Goal: Information Seeking & Learning: Learn about a topic

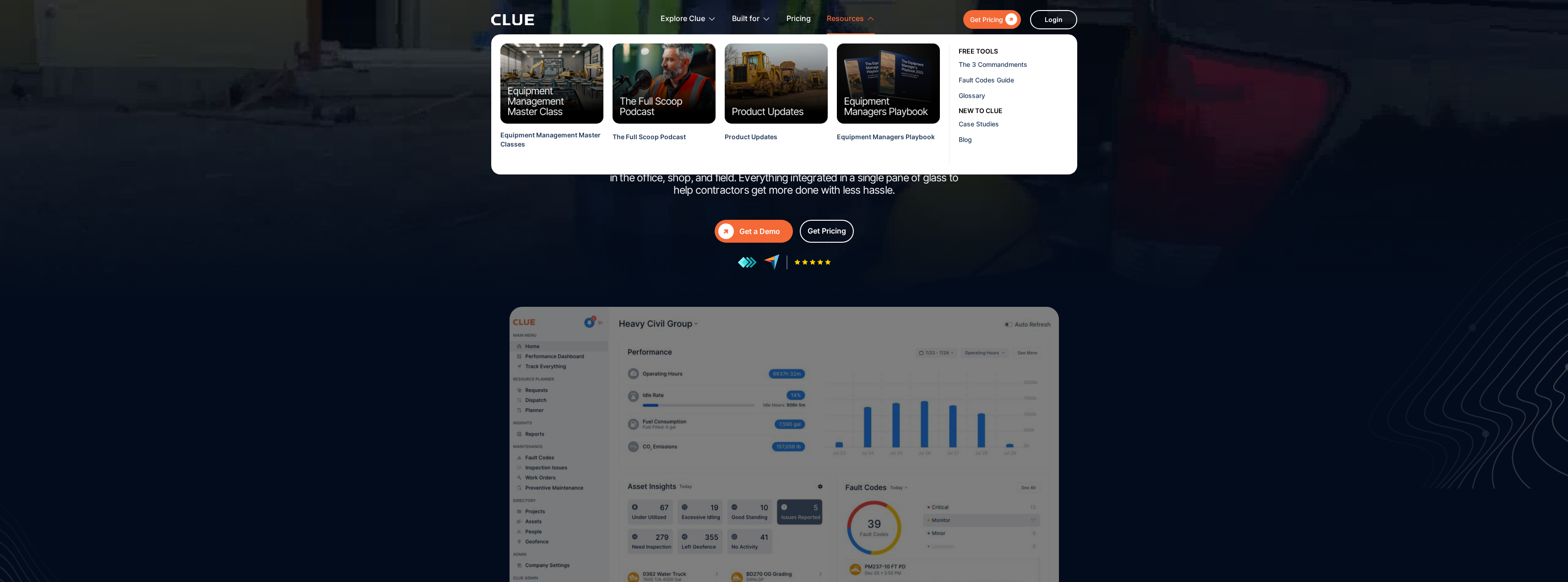
click at [842, 16] on div "Resources" at bounding box center [846, 20] width 37 height 29
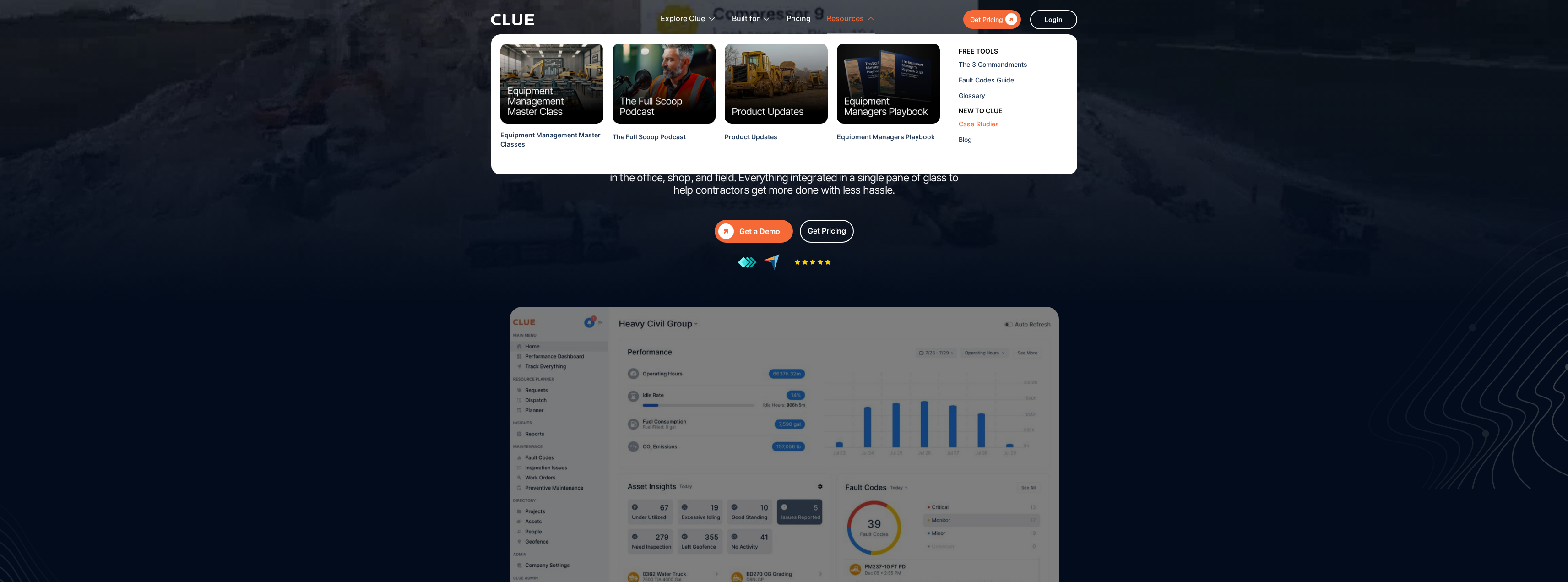
click at [982, 123] on div "Case Studies" at bounding box center [1014, 124] width 111 height 10
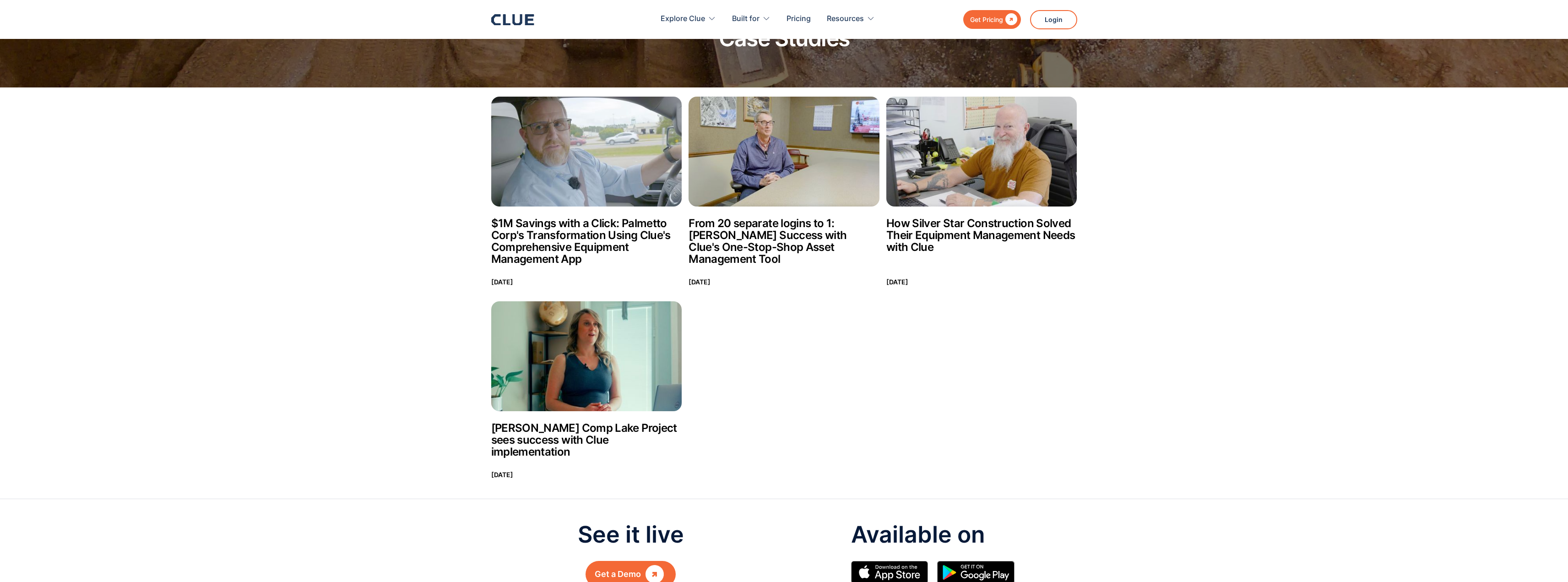
scroll to position [46, 0]
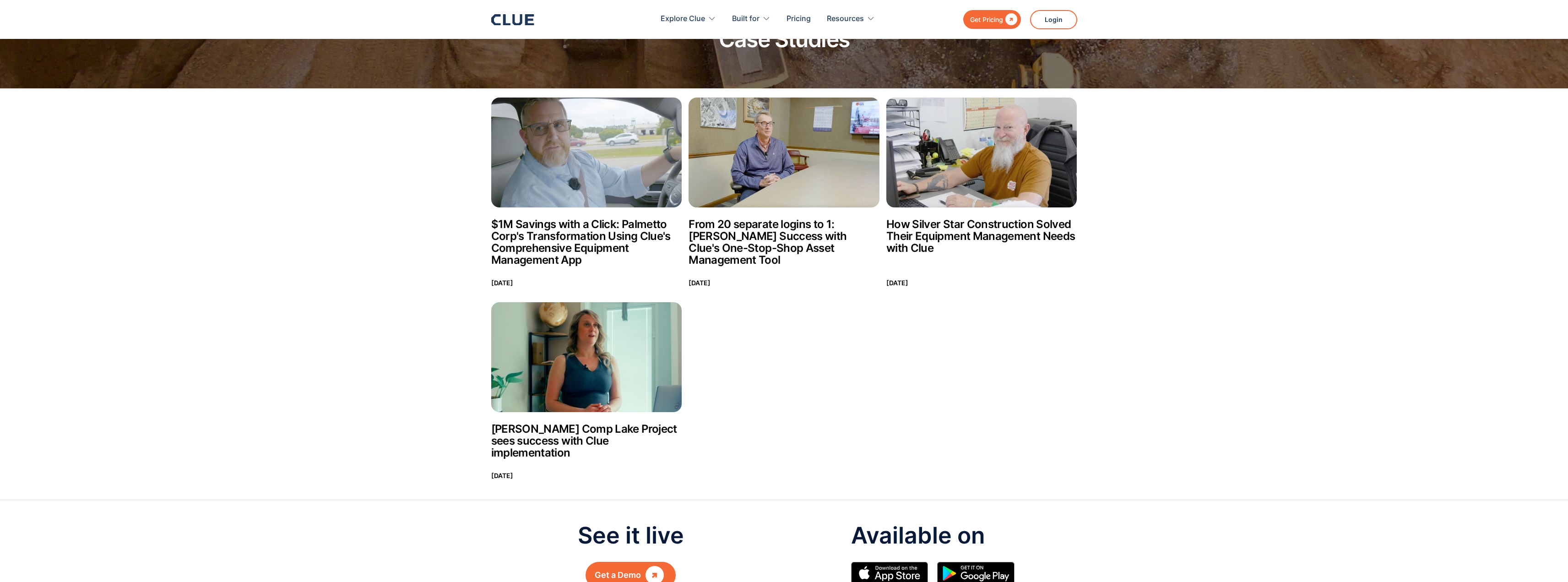
click at [568, 222] on h2 "$1M Savings with a Click: Palmetto Corp's Transformation Using Clue's Comprehen…" at bounding box center [587, 242] width 191 height 48
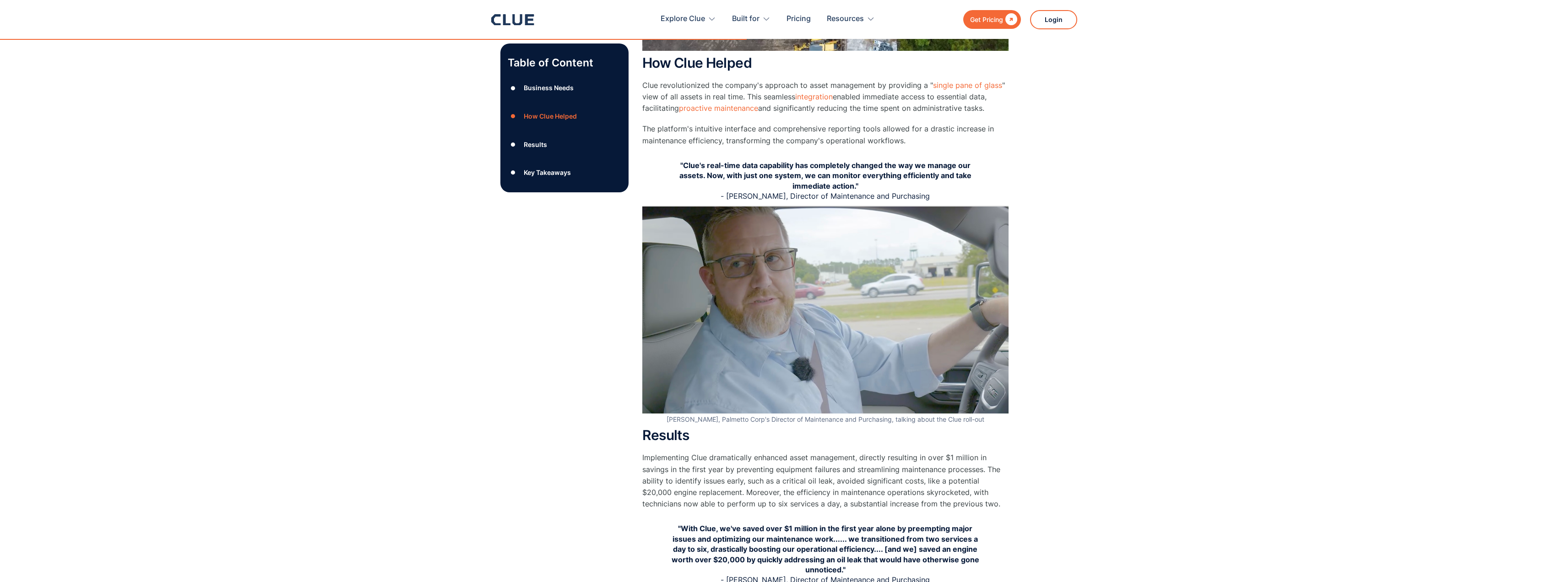
scroll to position [870, 0]
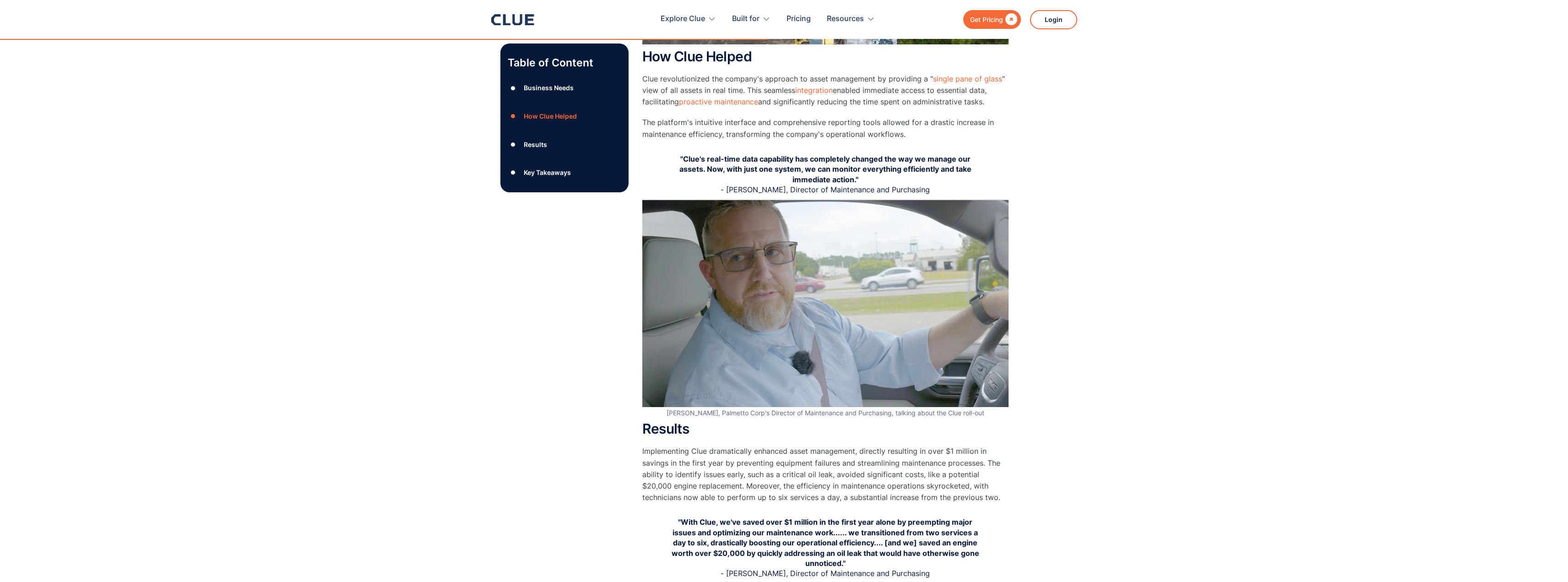
click at [837, 328] on img at bounding box center [825, 303] width 366 height 206
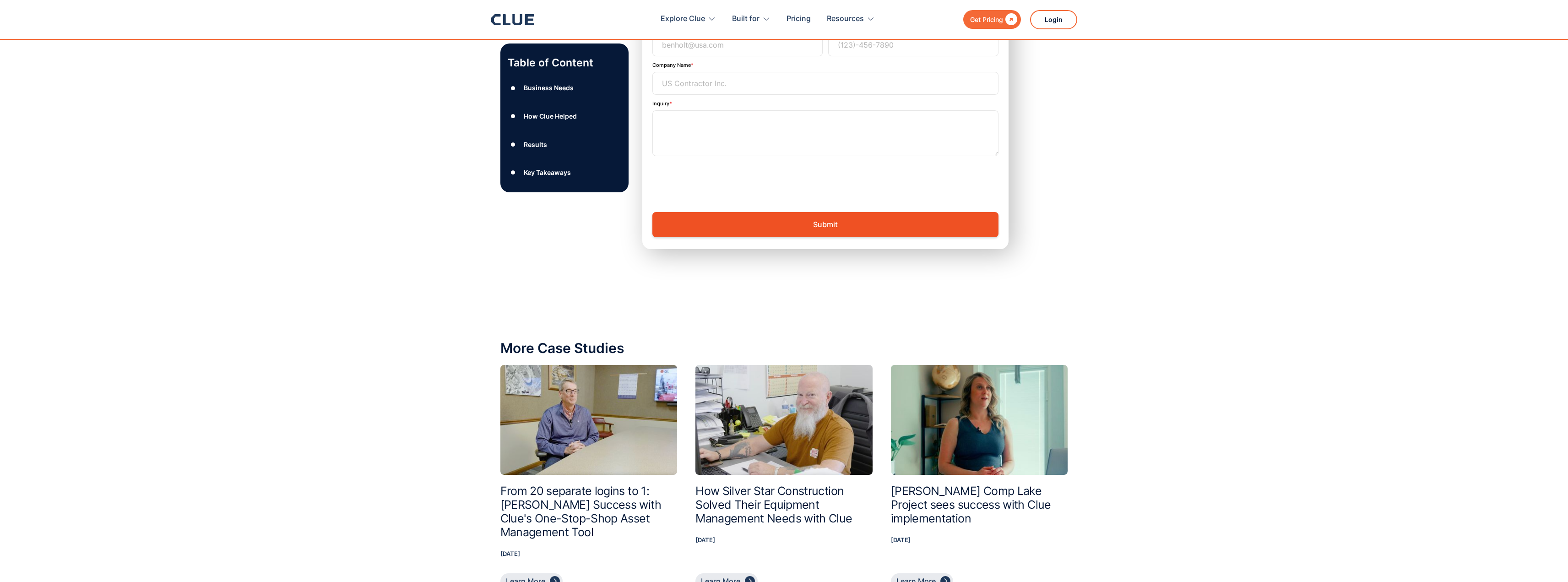
scroll to position [2243, 0]
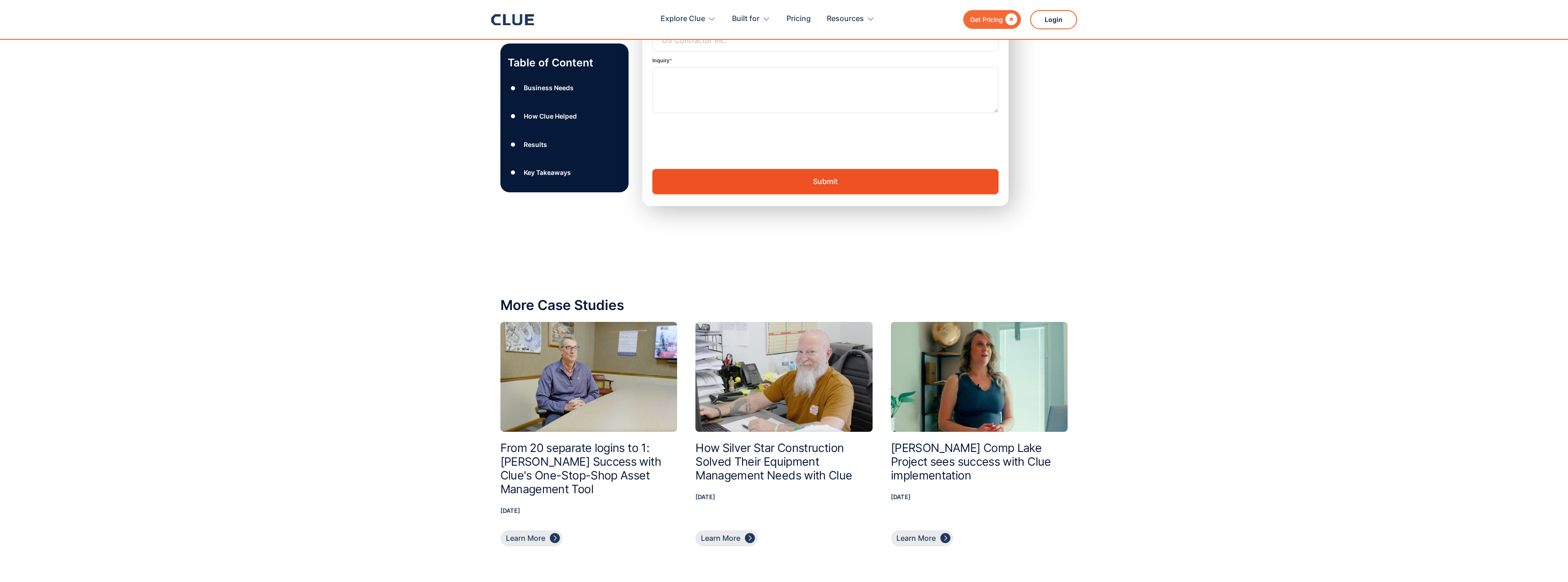
drag, startPoint x: 571, startPoint y: 455, endPoint x: 575, endPoint y: 458, distance: 5.0
click at [570, 455] on h2 "From 20 separate logins to 1: [PERSON_NAME] Success with Clue's One-Stop-Shop A…" at bounding box center [588, 469] width 177 height 55
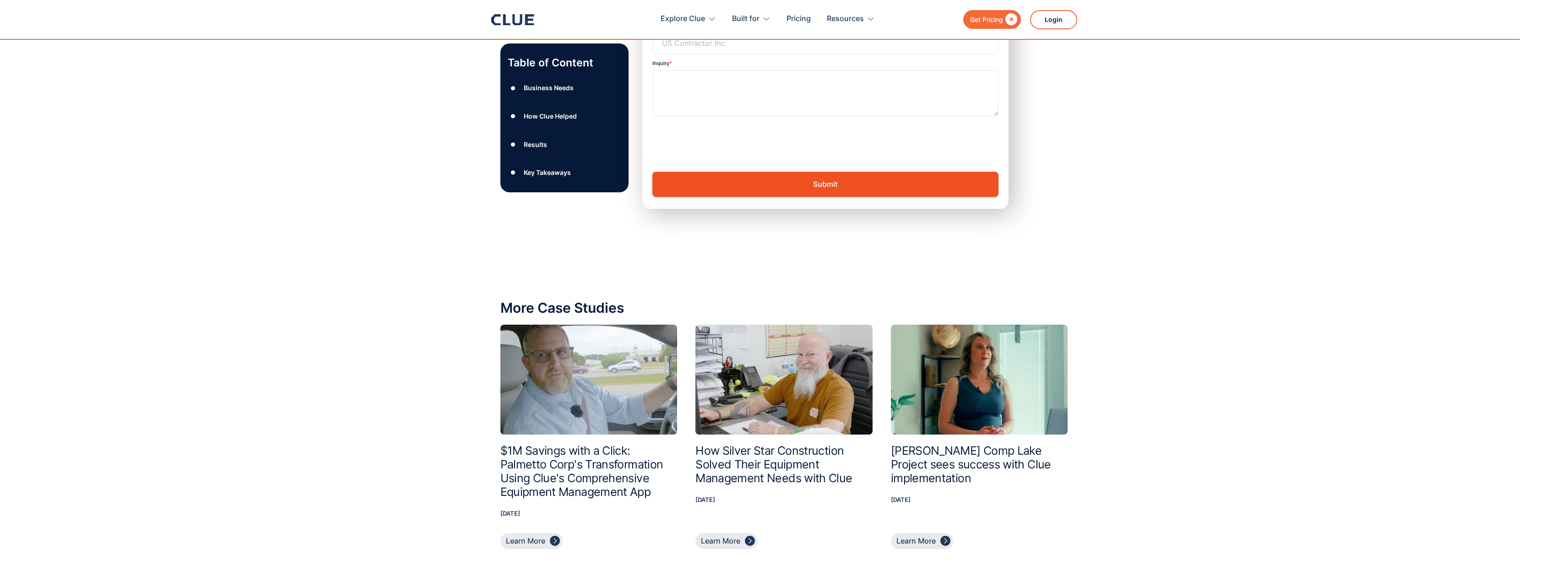
scroll to position [2747, 0]
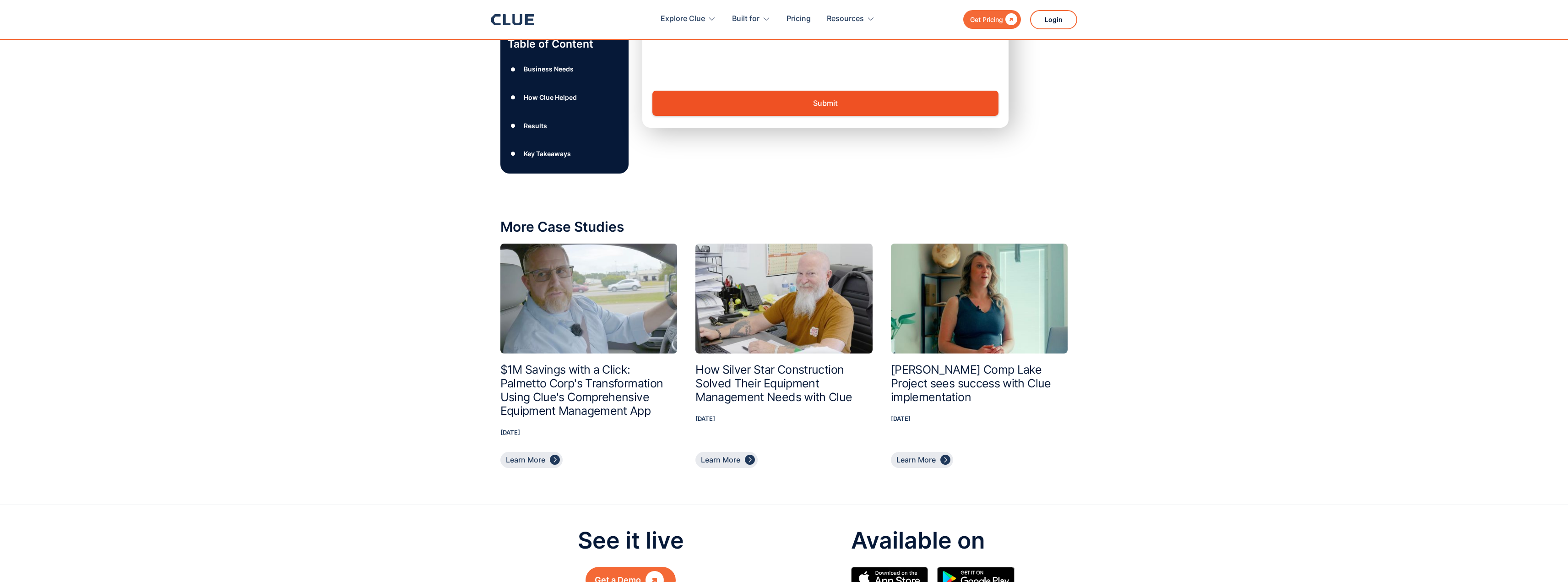
click at [746, 372] on h2 "How Silver Star Construction Solved Their Equipment Management Needs with Clue" at bounding box center [783, 383] width 177 height 41
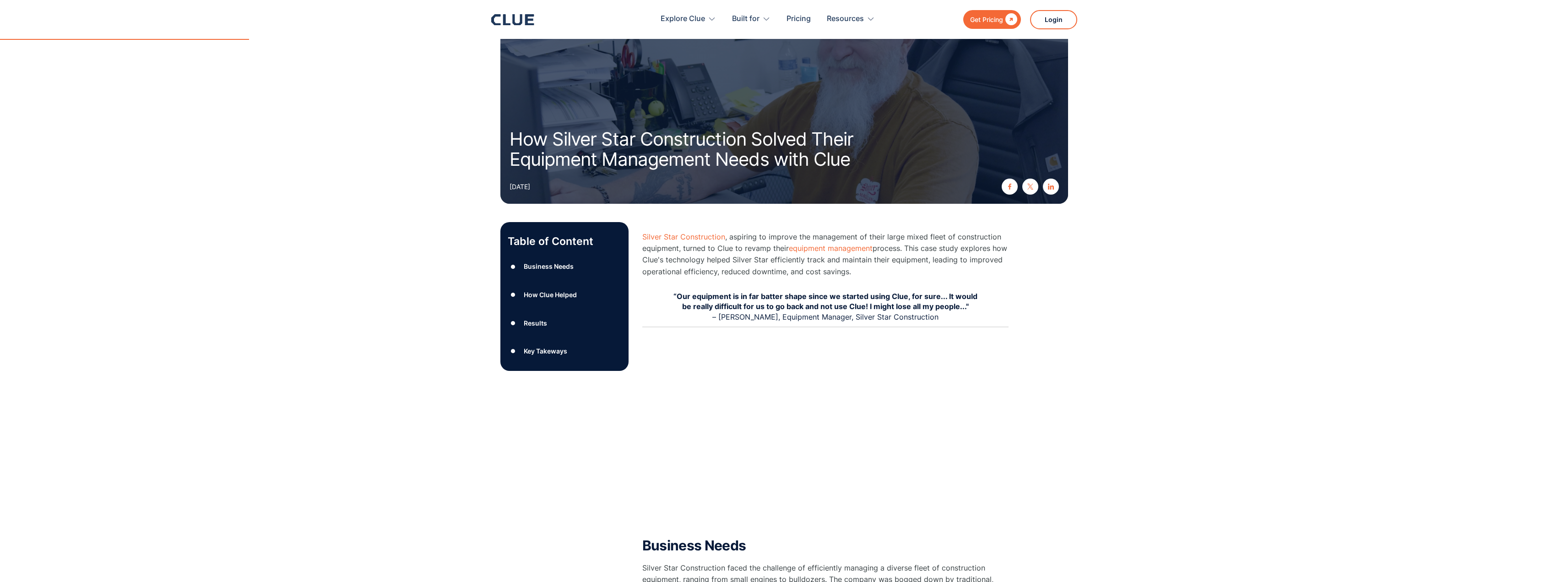
scroll to position [92, 0]
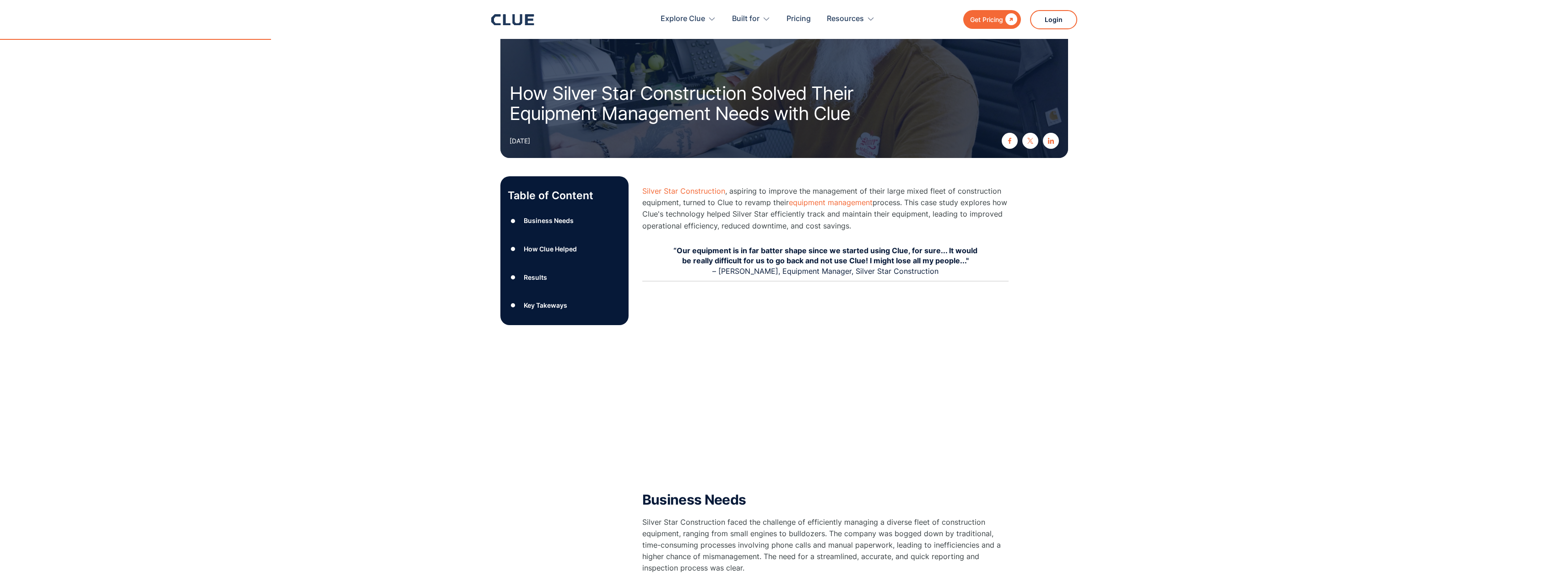
click at [510, 21] on icon at bounding box center [513, 20] width 43 height 11
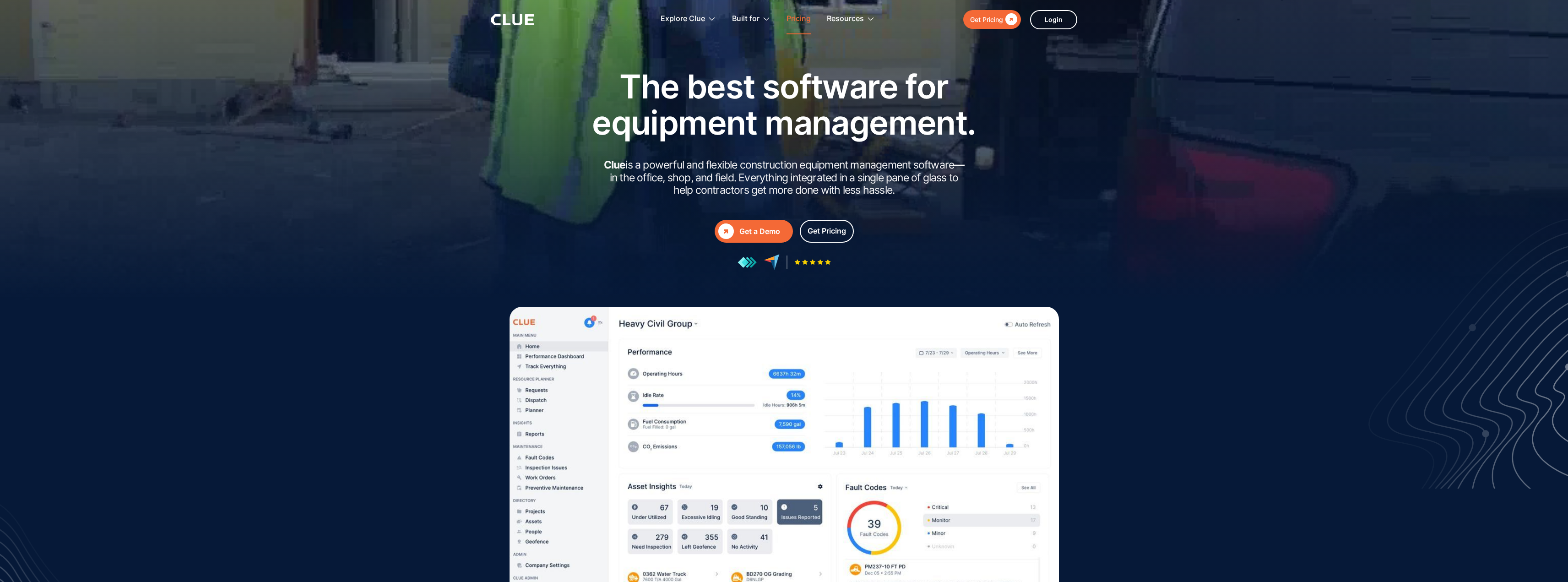
click at [794, 20] on link "Pricing" at bounding box center [798, 20] width 24 height 29
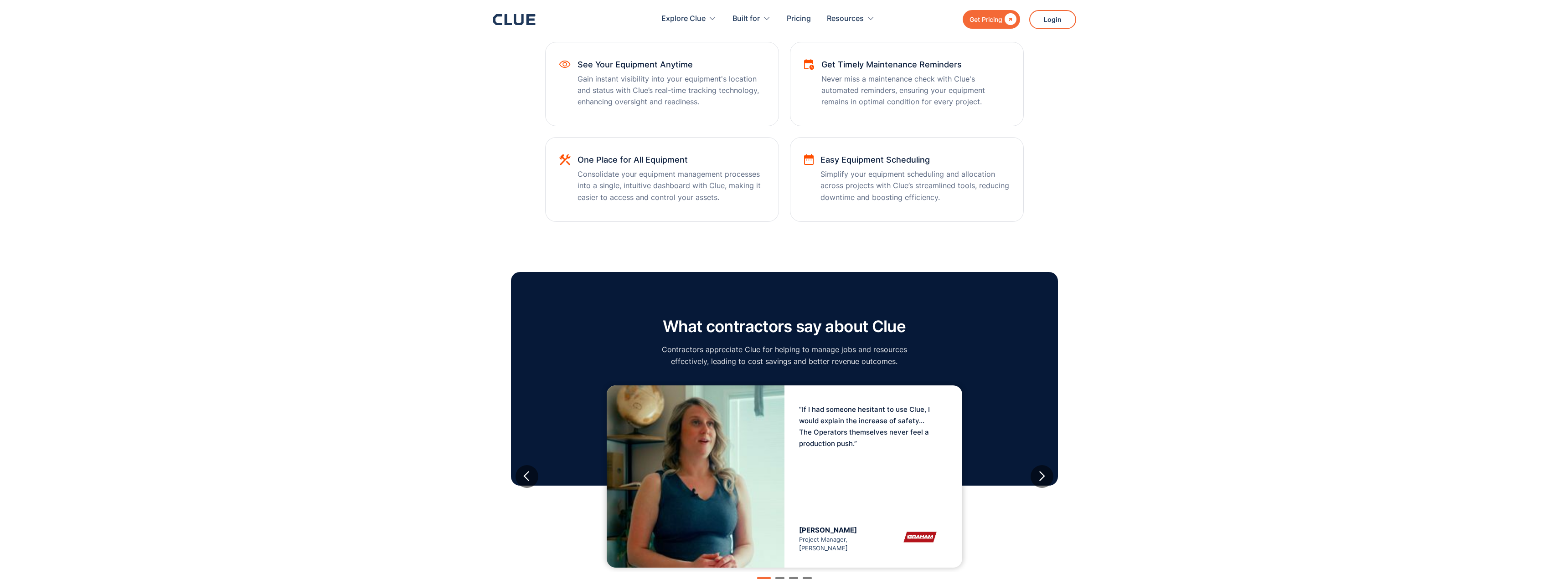
scroll to position [683, 0]
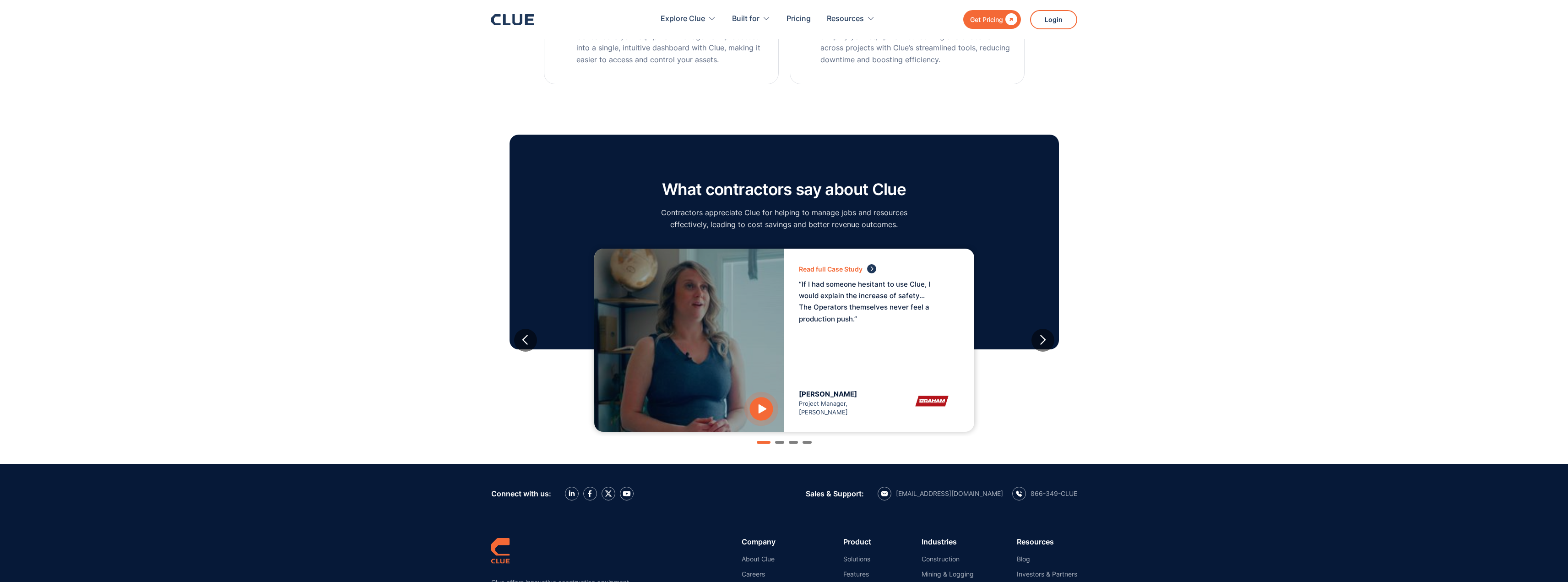
click at [757, 408] on icon "open lightbox" at bounding box center [761, 408] width 24 height 24
